Goal: Navigation & Orientation: Understand site structure

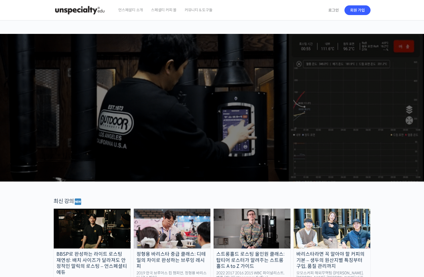
click at [157, 12] on span "스페셜티 커피 몰" at bounding box center [164, 10] width 26 height 20
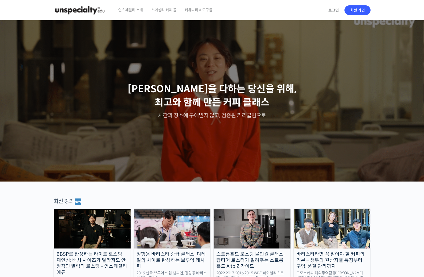
click at [131, 9] on span "언스페셜티 소개" at bounding box center [130, 10] width 25 height 20
